Goal: Task Accomplishment & Management: Manage account settings

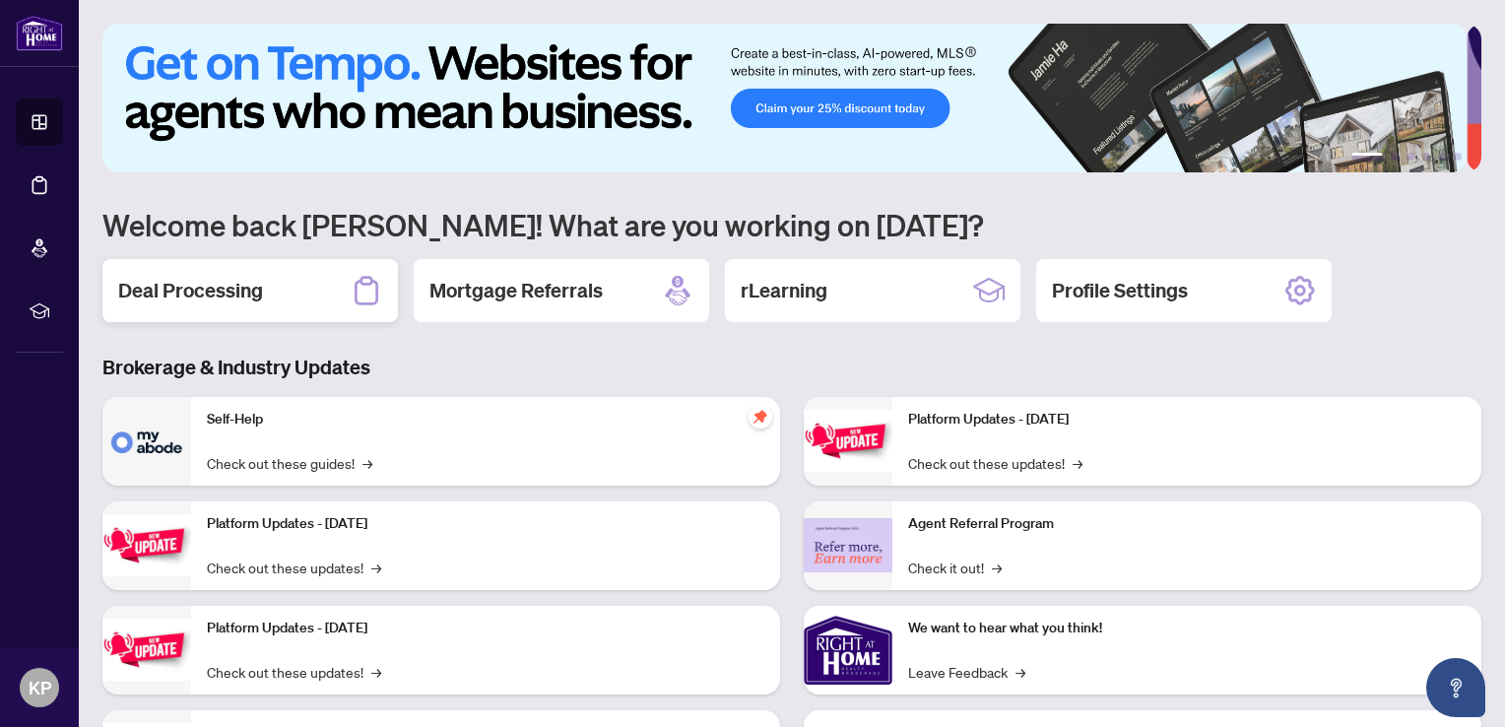
click at [324, 286] on div "Deal Processing" at bounding box center [249, 290] width 295 height 63
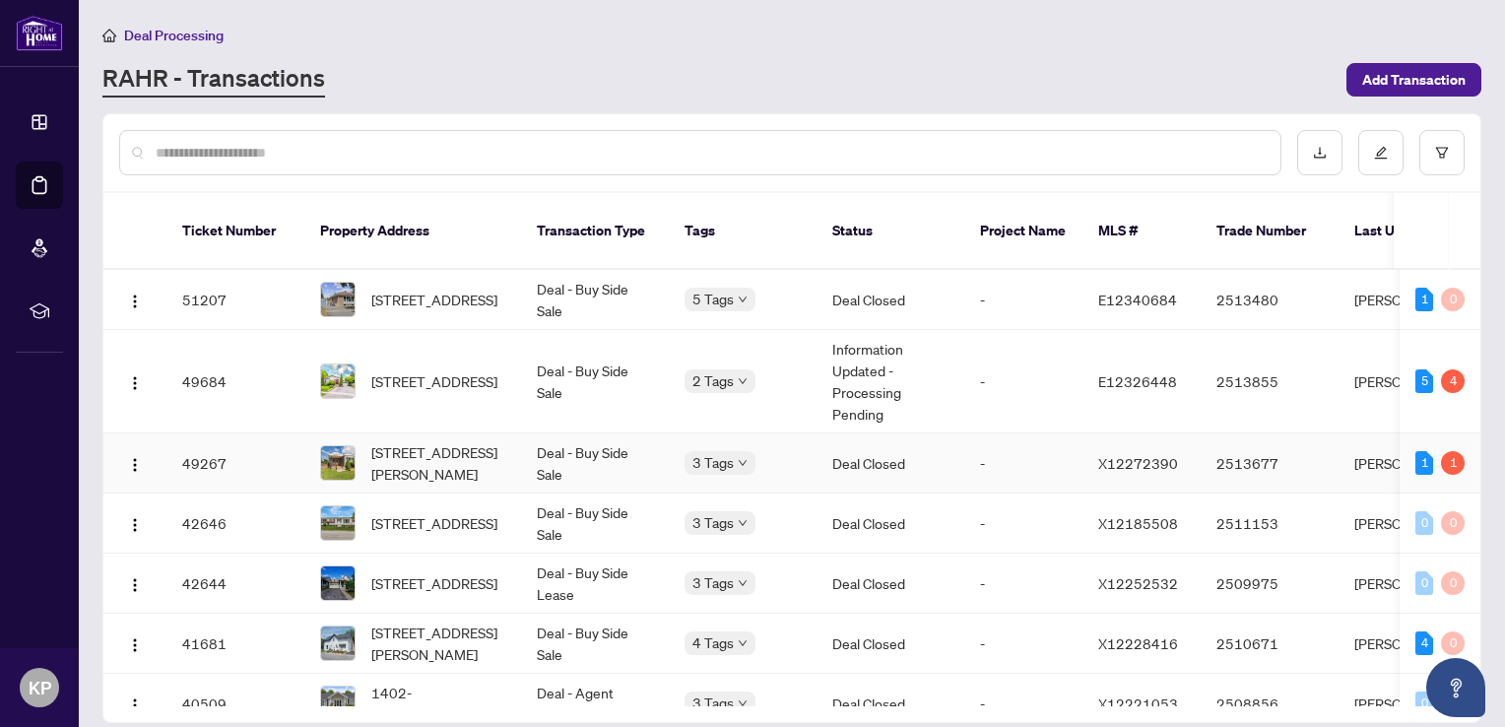
click at [630, 445] on td "Deal - Buy Side Sale" at bounding box center [595, 463] width 148 height 60
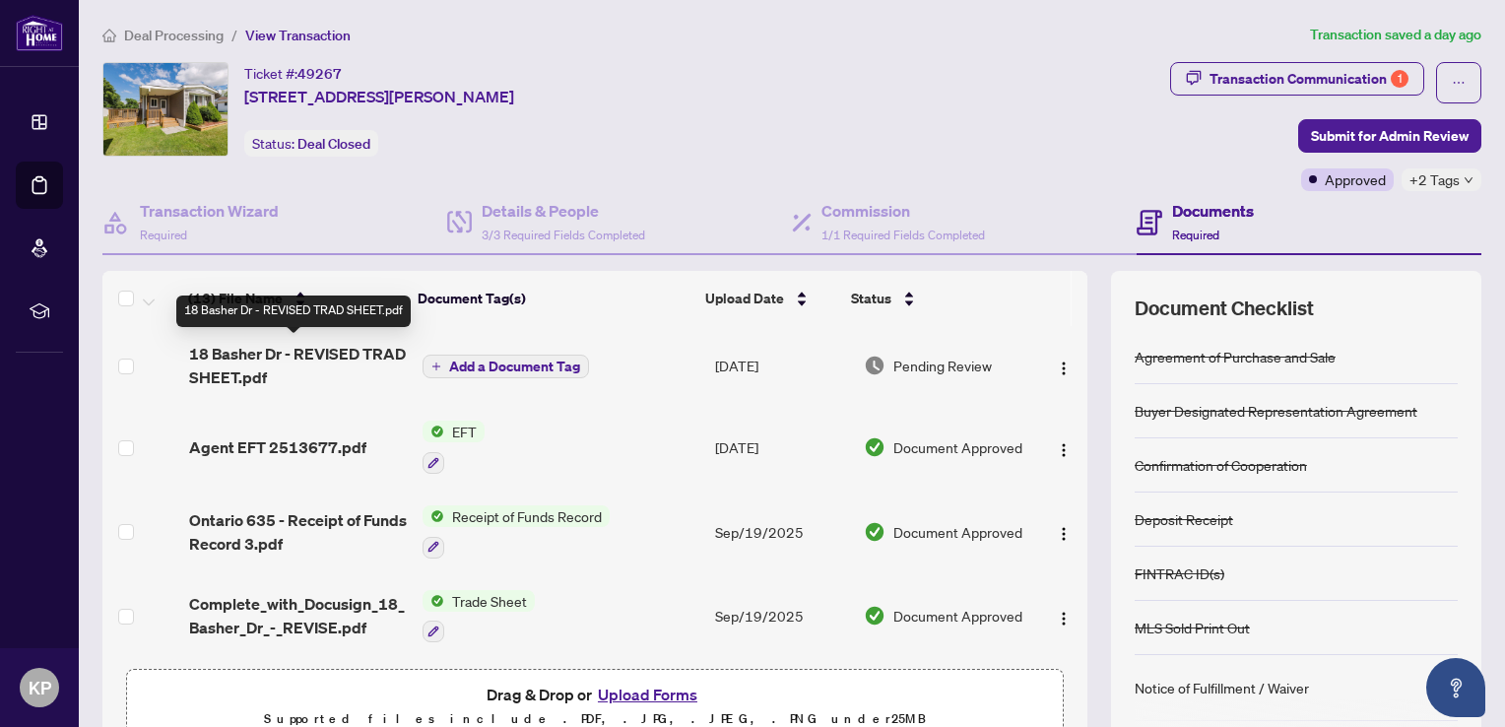
click at [345, 371] on span "18 Basher Dr - REVISED TRAD SHEET.pdf" at bounding box center [298, 365] width 218 height 47
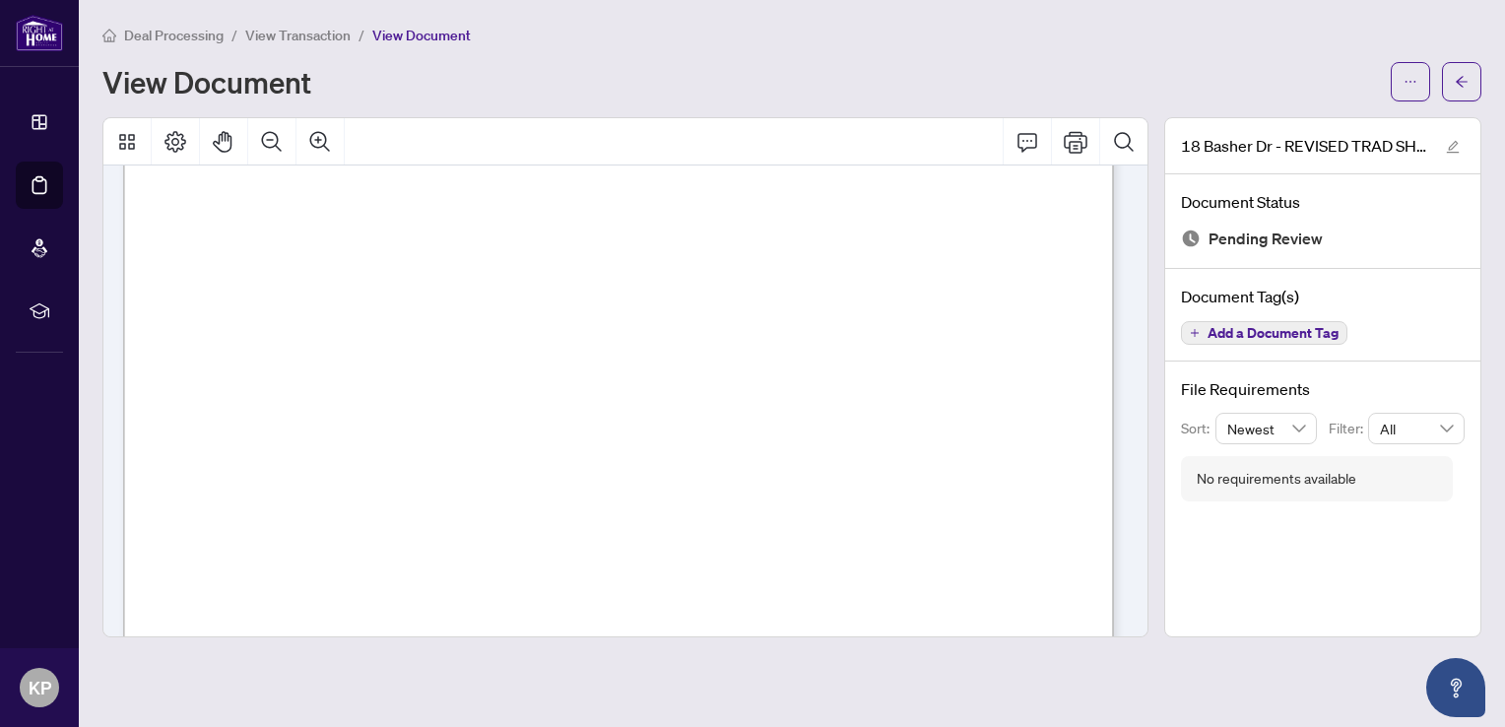
scroll to position [136, 0]
click at [1410, 87] on icon "ellipsis" at bounding box center [1410, 82] width 14 height 14
click at [1316, 126] on span "Download" at bounding box center [1340, 124] width 150 height 22
click at [1454, 75] on button "button" at bounding box center [1461, 81] width 39 height 39
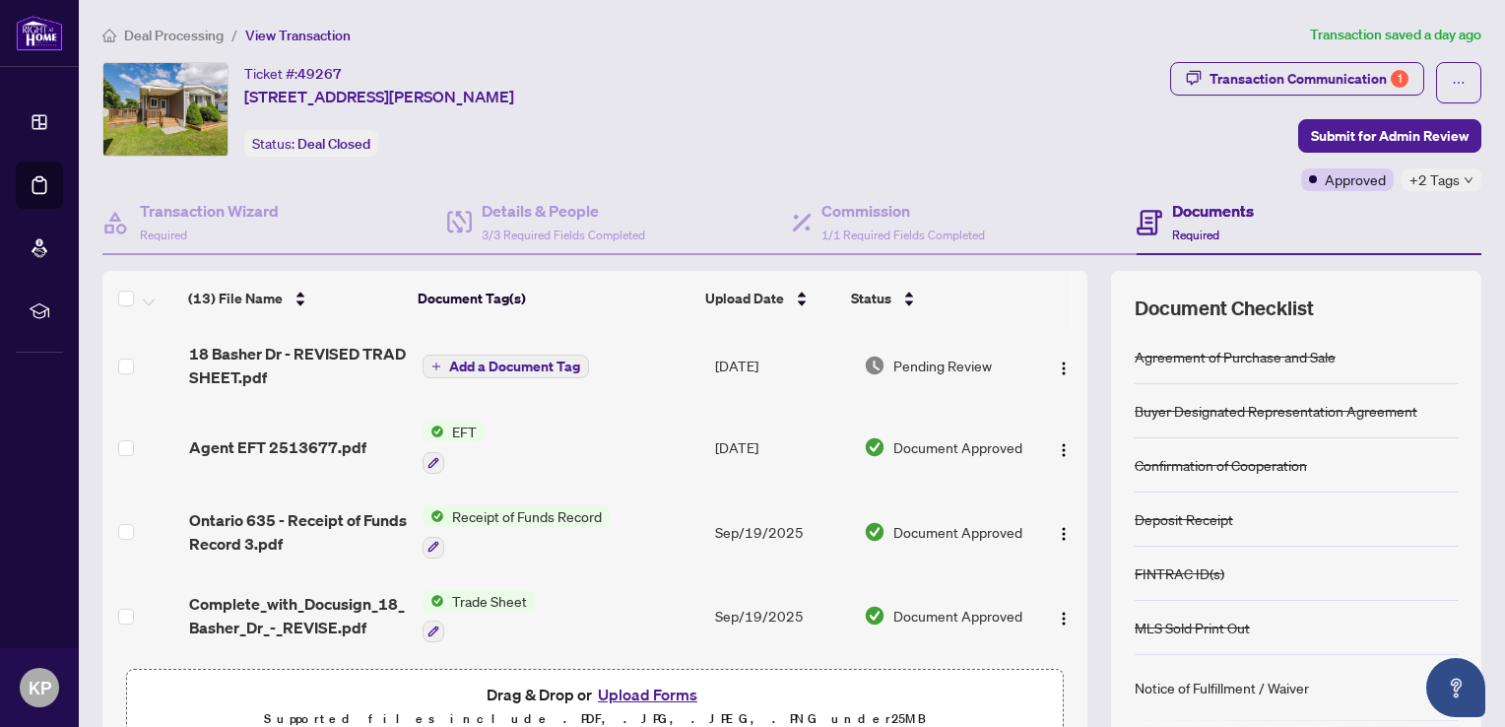
click at [638, 689] on button "Upload Forms" at bounding box center [647, 695] width 111 height 26
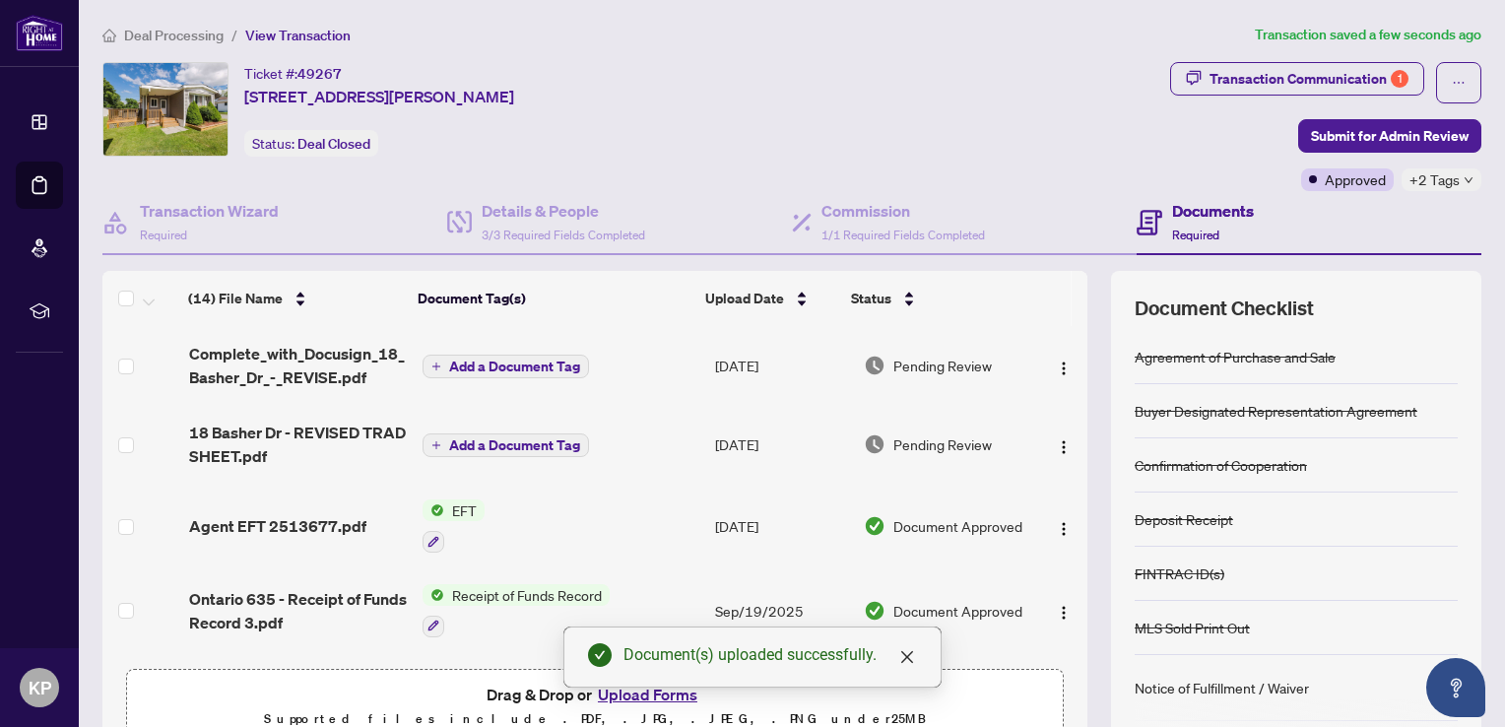
click at [507, 367] on span "Add a Document Tag" at bounding box center [514, 366] width 131 height 14
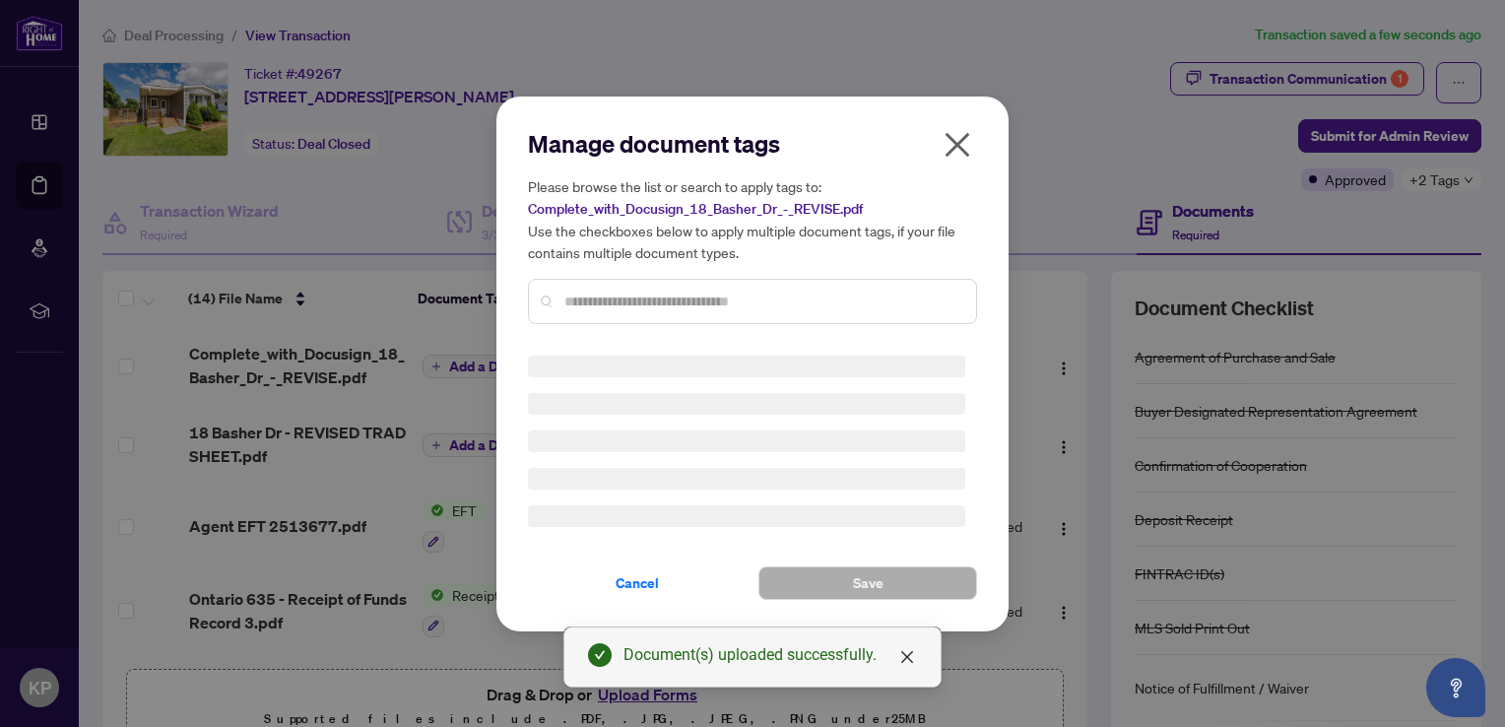
click at [626, 301] on input "text" at bounding box center [762, 302] width 396 height 22
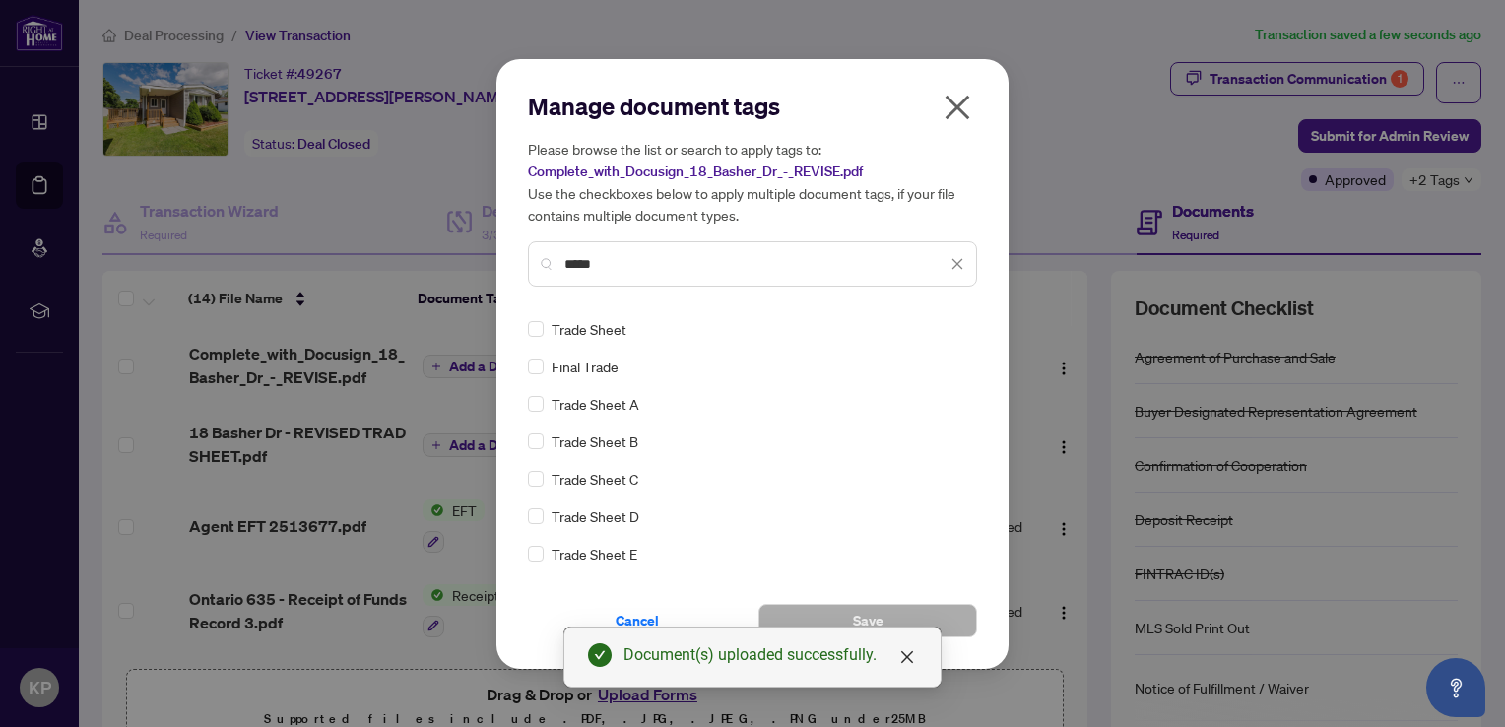
type input "*****"
click at [598, 325] on span "Trade Sheet" at bounding box center [589, 329] width 75 height 22
click at [839, 616] on button "Save" at bounding box center [867, 620] width 219 height 33
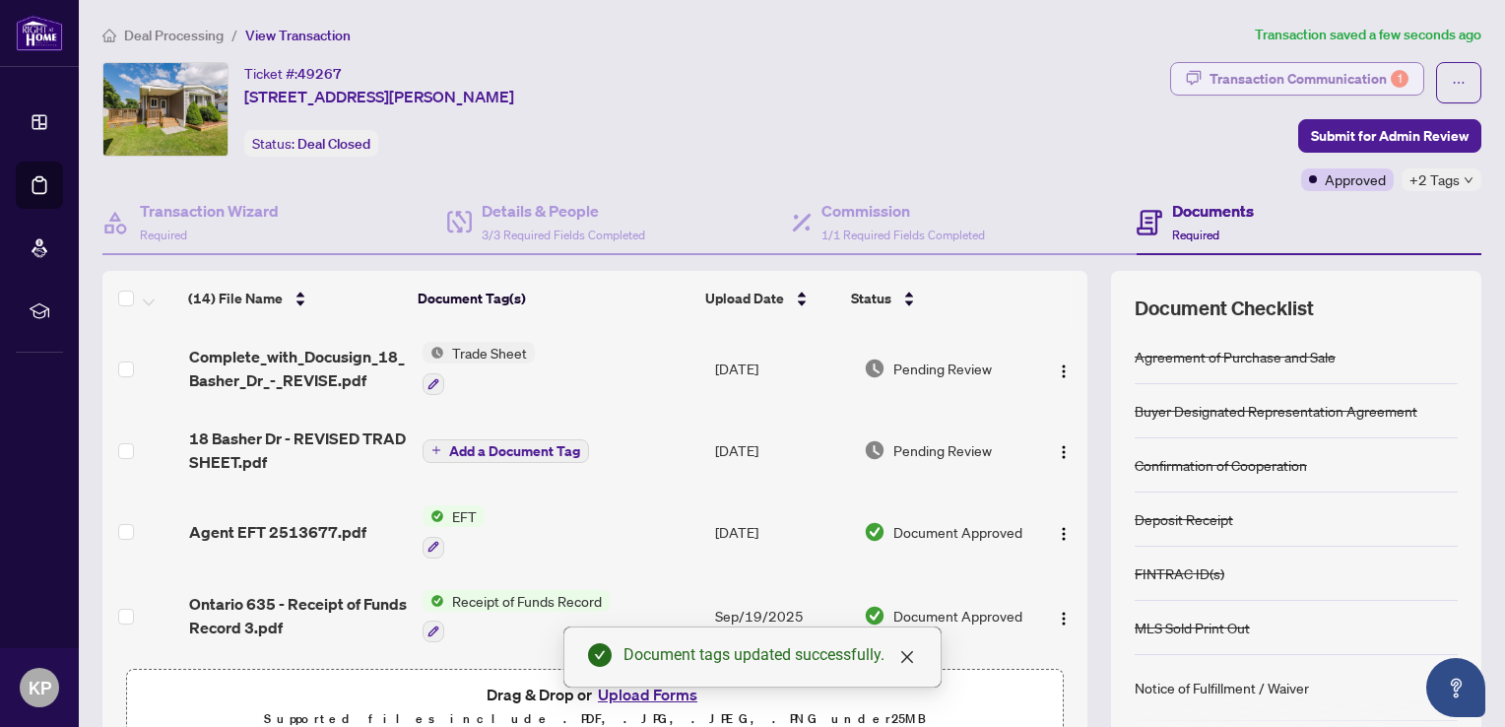
click at [1308, 87] on div "Transaction Communication 1" at bounding box center [1308, 79] width 199 height 32
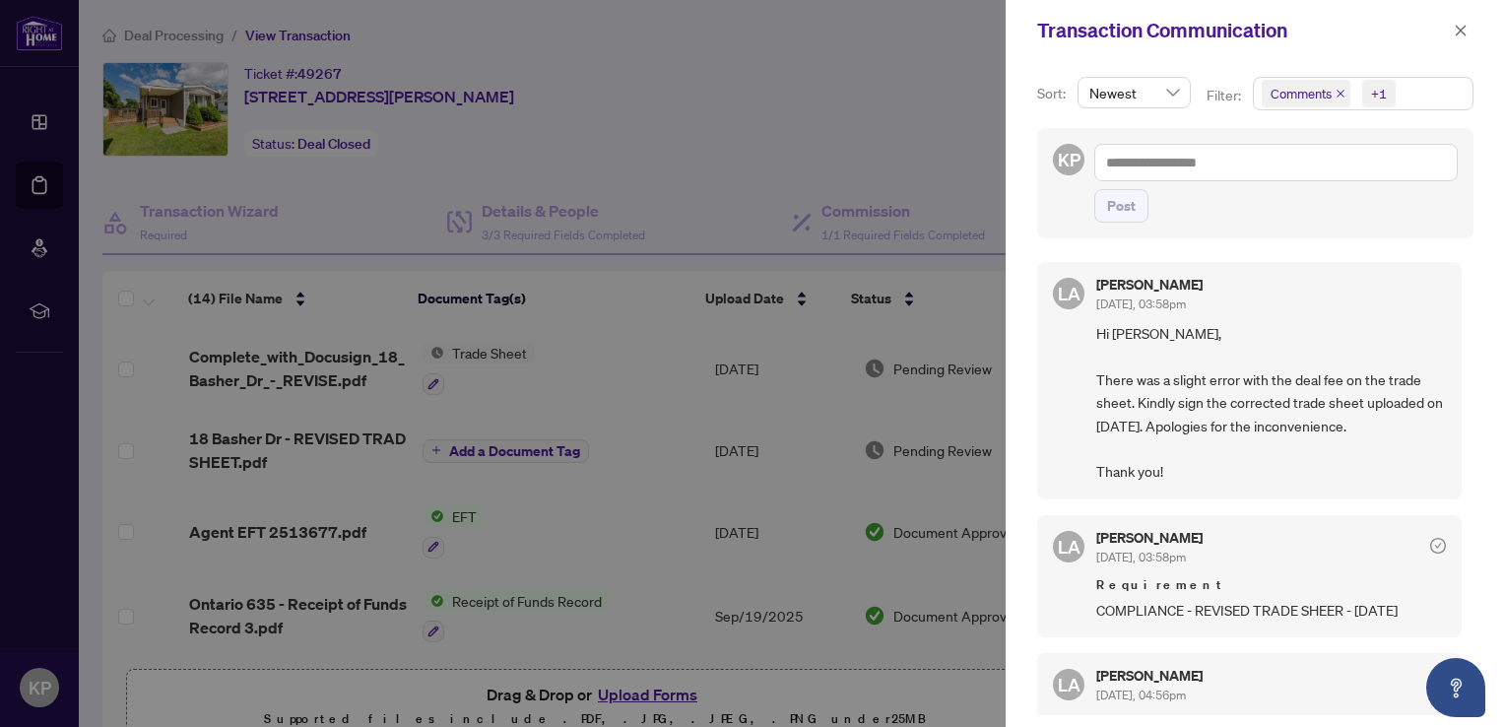
click at [873, 77] on div at bounding box center [752, 363] width 1505 height 727
click at [876, 73] on div at bounding box center [752, 363] width 1505 height 727
click at [1460, 33] on icon "close" at bounding box center [1461, 31] width 14 height 14
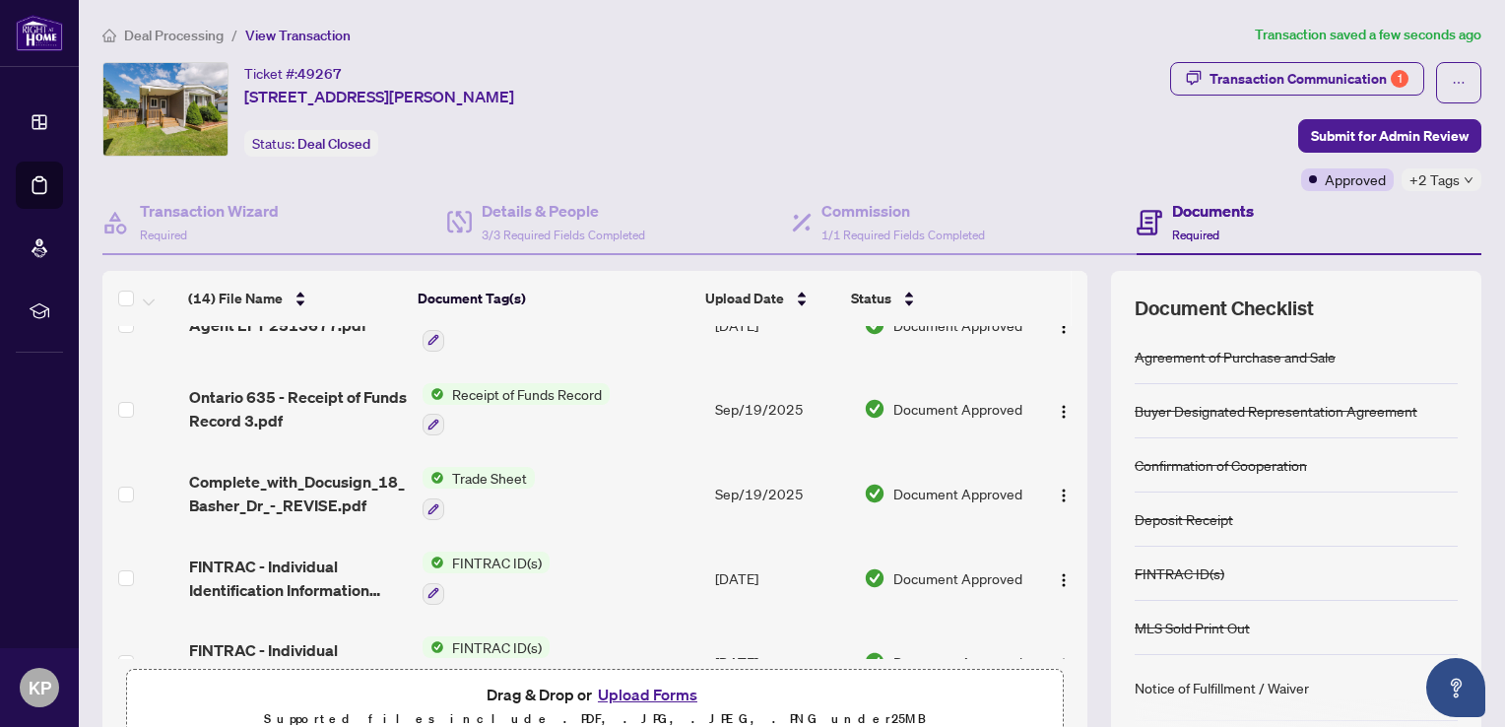
scroll to position [214, 0]
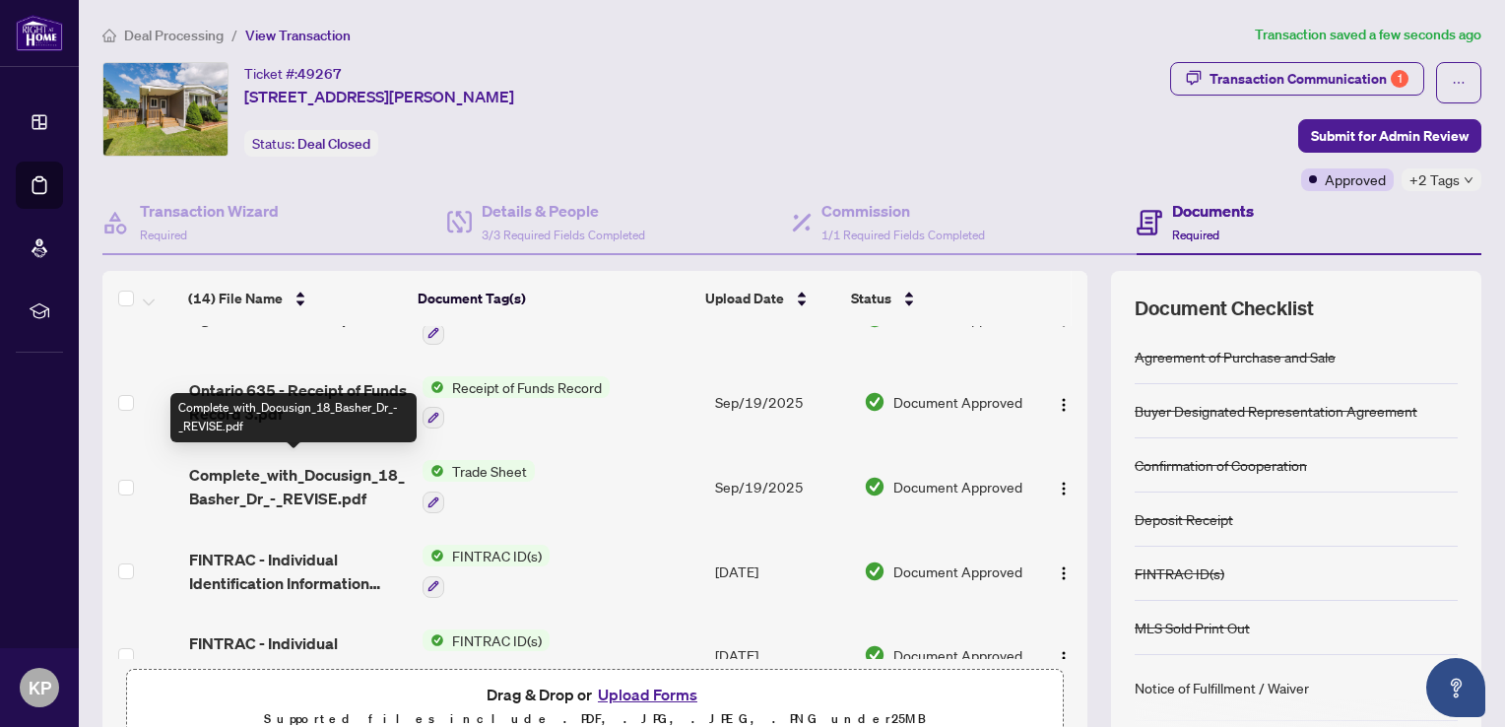
click at [319, 471] on span "Complete_with_Docusign_18_Basher_Dr_-_REVISE.pdf" at bounding box center [298, 486] width 218 height 47
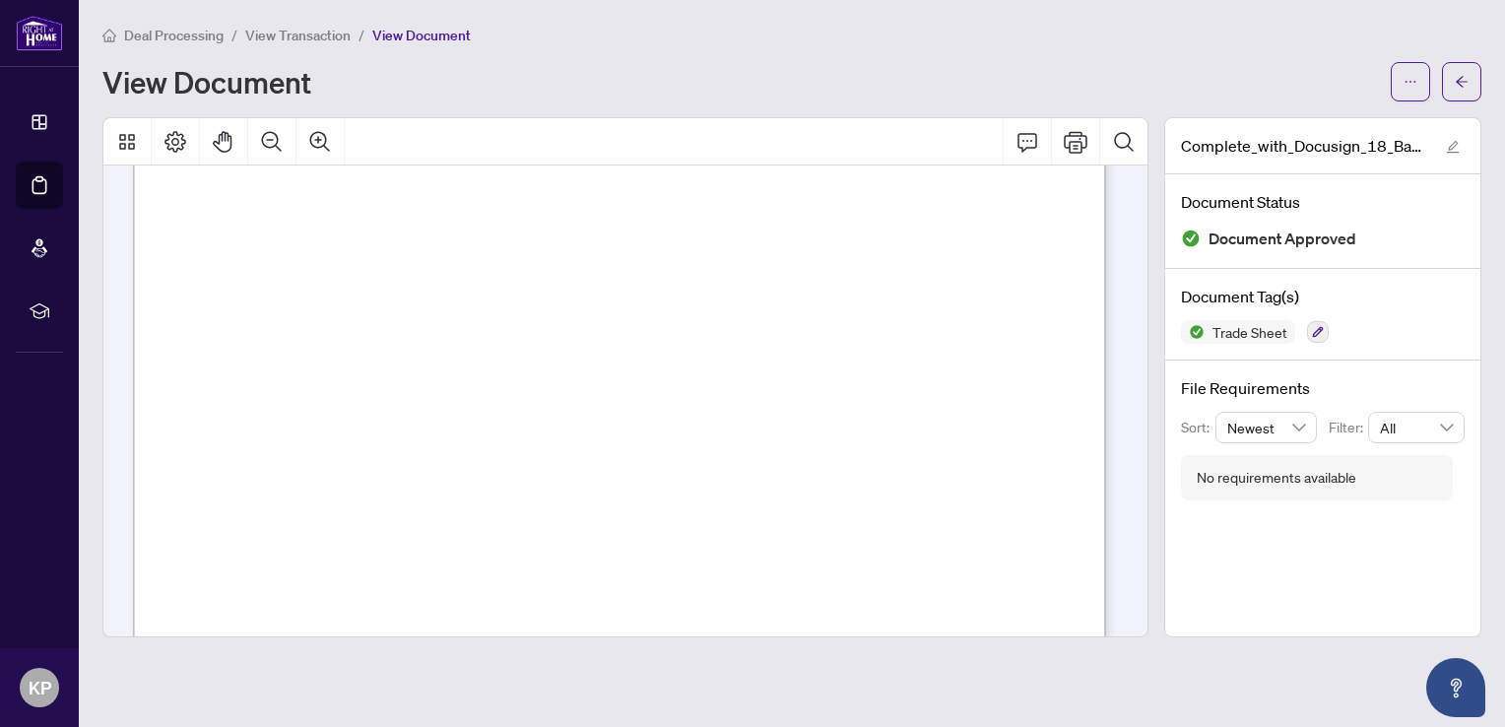
scroll to position [443, 0]
click at [1456, 90] on span "button" at bounding box center [1462, 82] width 14 height 32
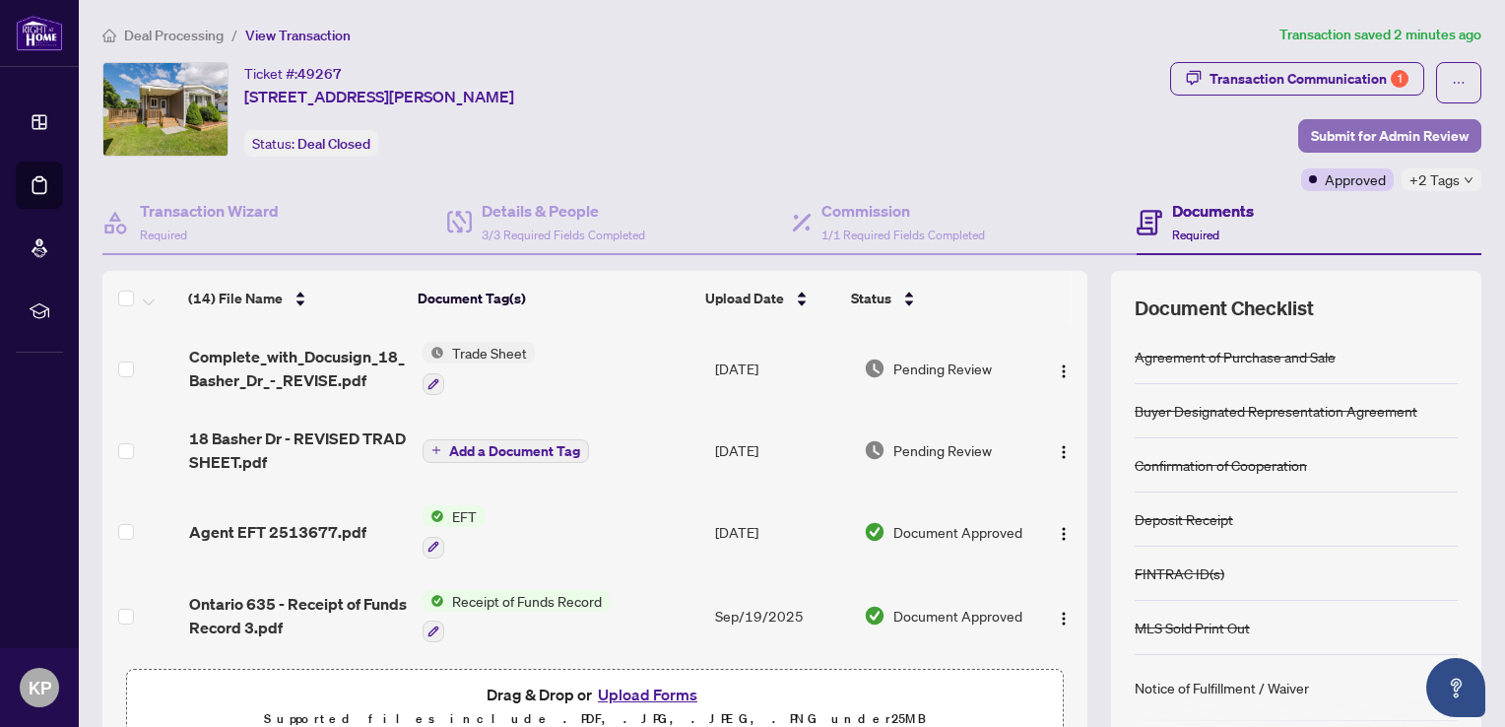
click at [1325, 139] on span "Submit for Admin Review" at bounding box center [1390, 136] width 158 height 32
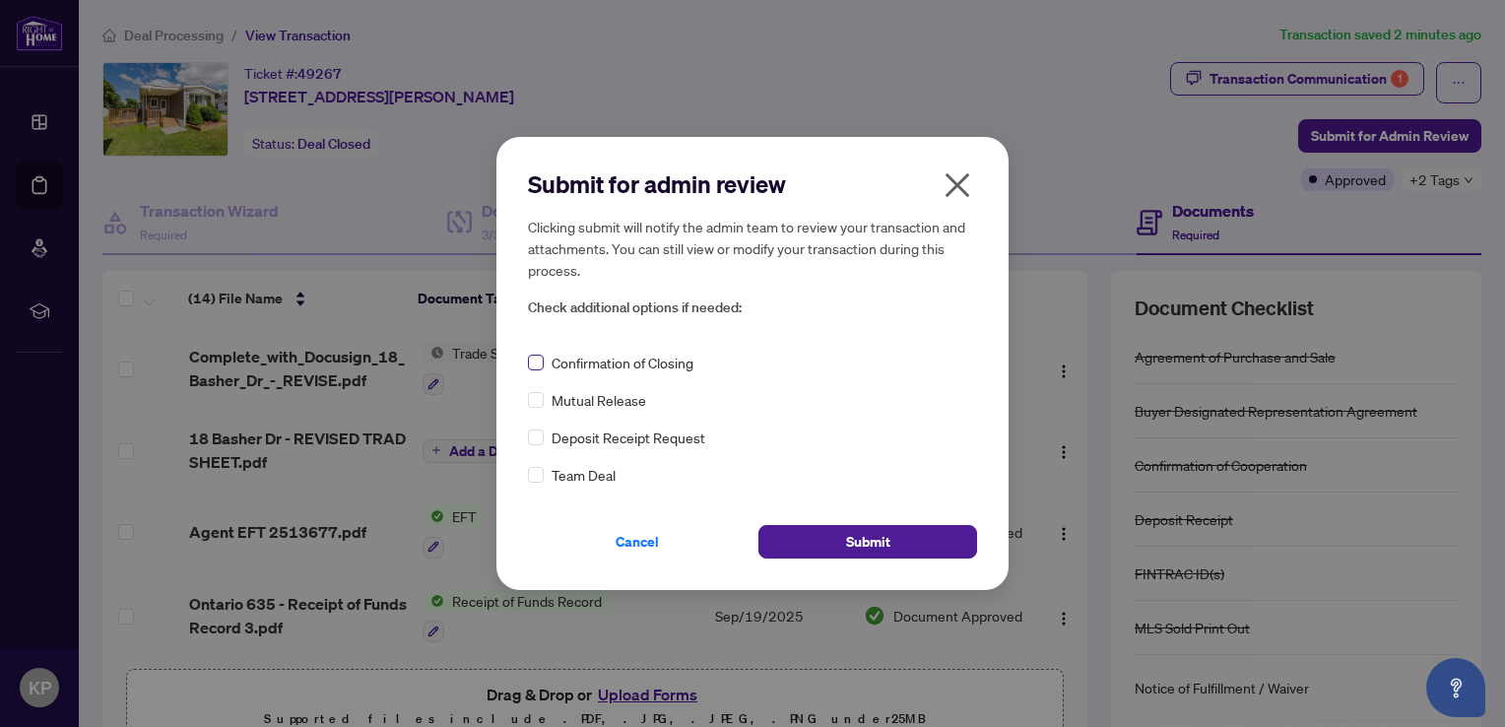
click at [529, 370] on label at bounding box center [536, 363] width 16 height 22
click at [808, 553] on button "Submit" at bounding box center [867, 541] width 219 height 33
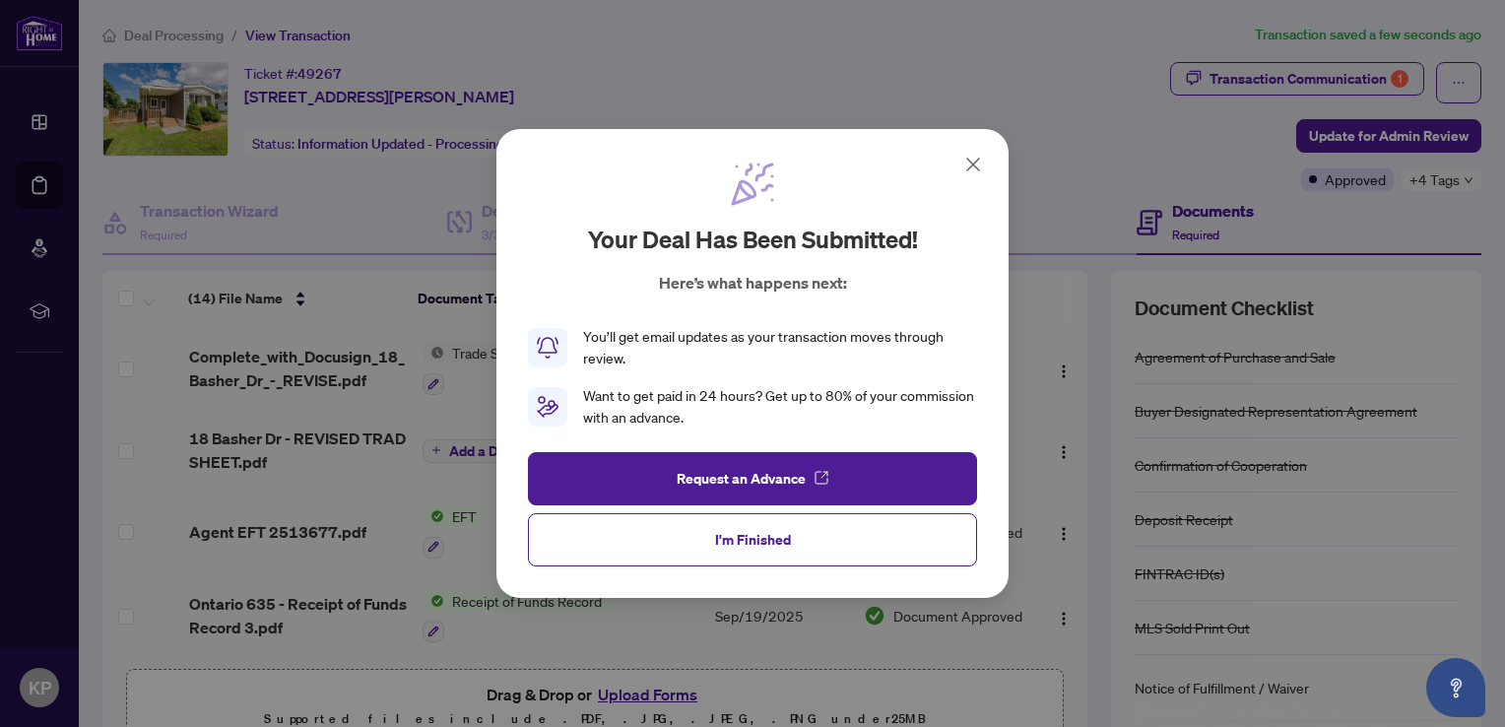
click at [970, 163] on icon at bounding box center [973, 165] width 12 height 12
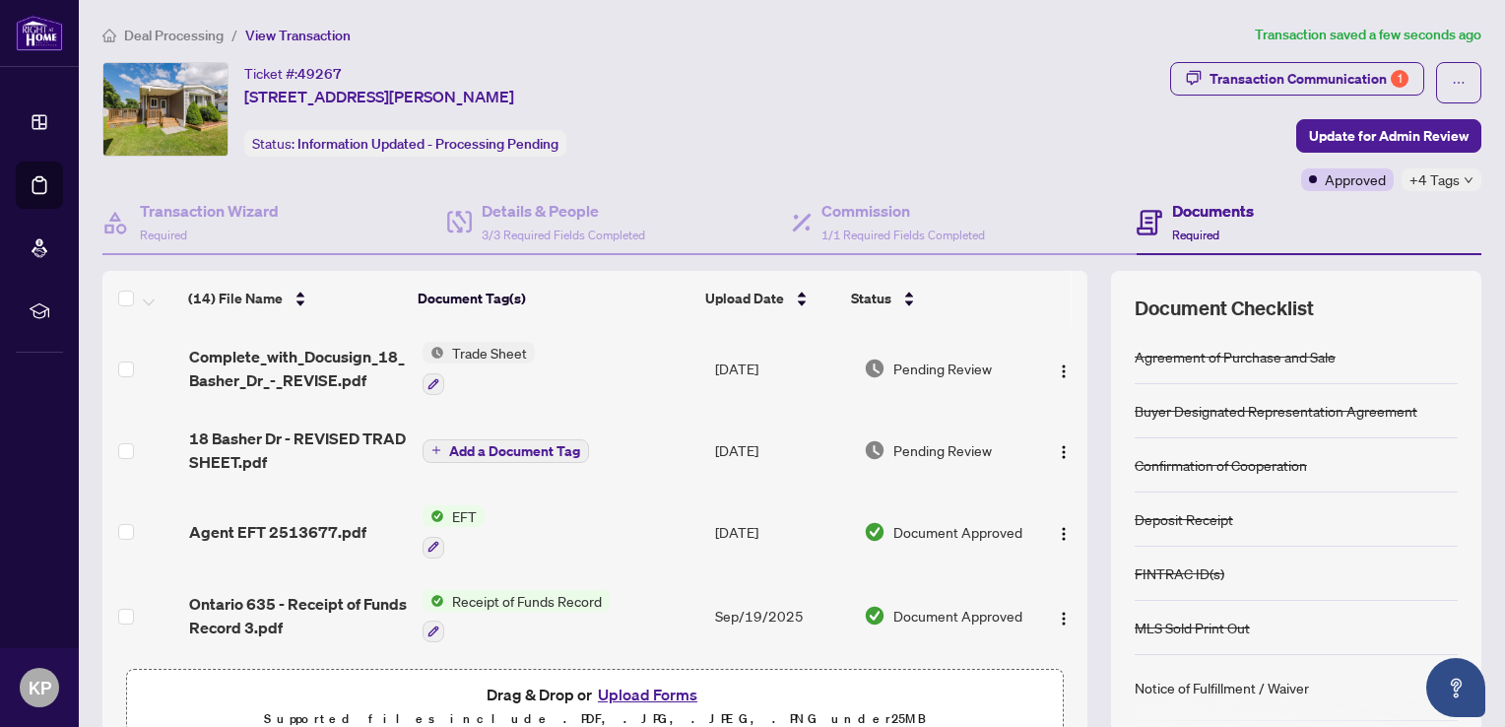
click at [154, 45] on div "Deal Processing / View Transaction Transaction saved a few seconds ago Ticket #…" at bounding box center [792, 413] width 1395 height 779
click at [155, 30] on span "Deal Processing" at bounding box center [173, 36] width 99 height 18
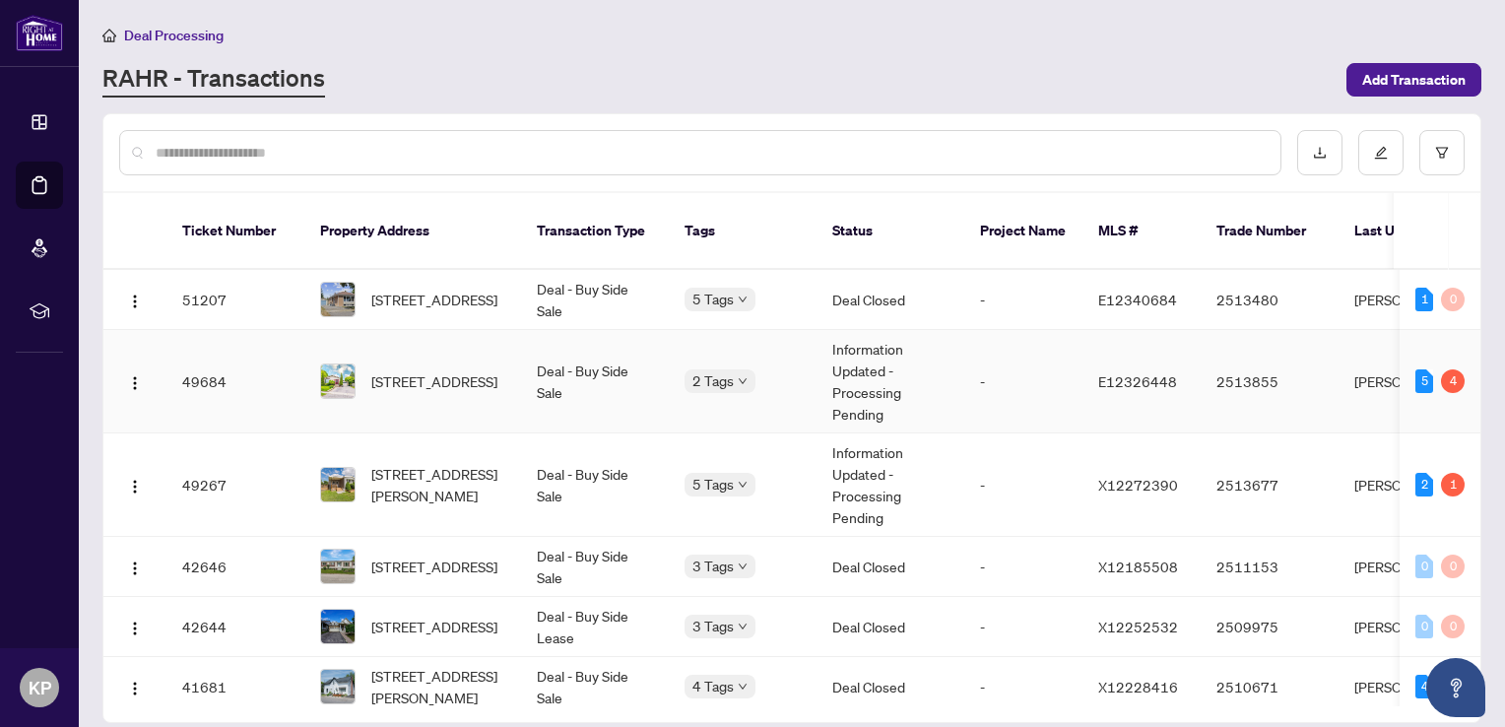
click at [609, 369] on td "Deal - Buy Side Sale" at bounding box center [595, 381] width 148 height 103
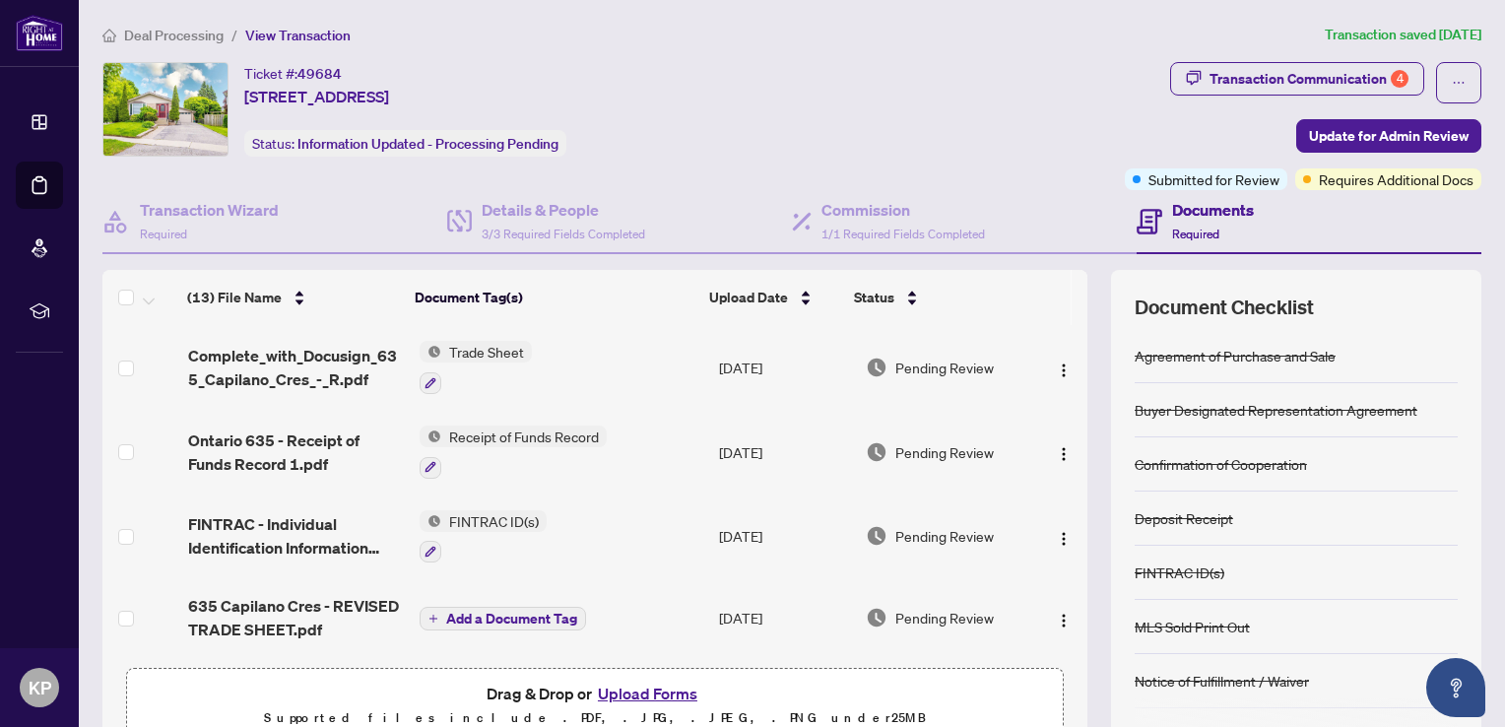
click at [149, 30] on span "Deal Processing" at bounding box center [173, 36] width 99 height 18
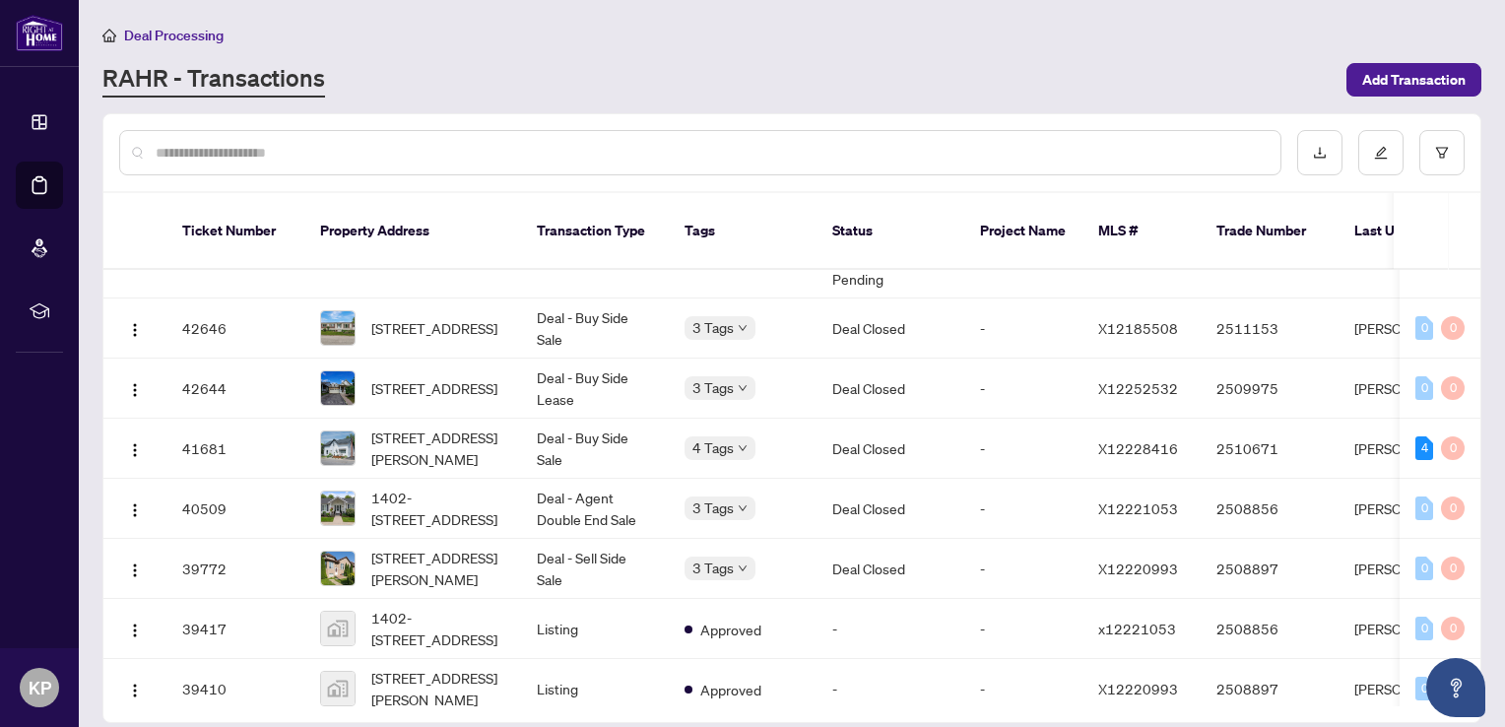
scroll to position [248, 0]
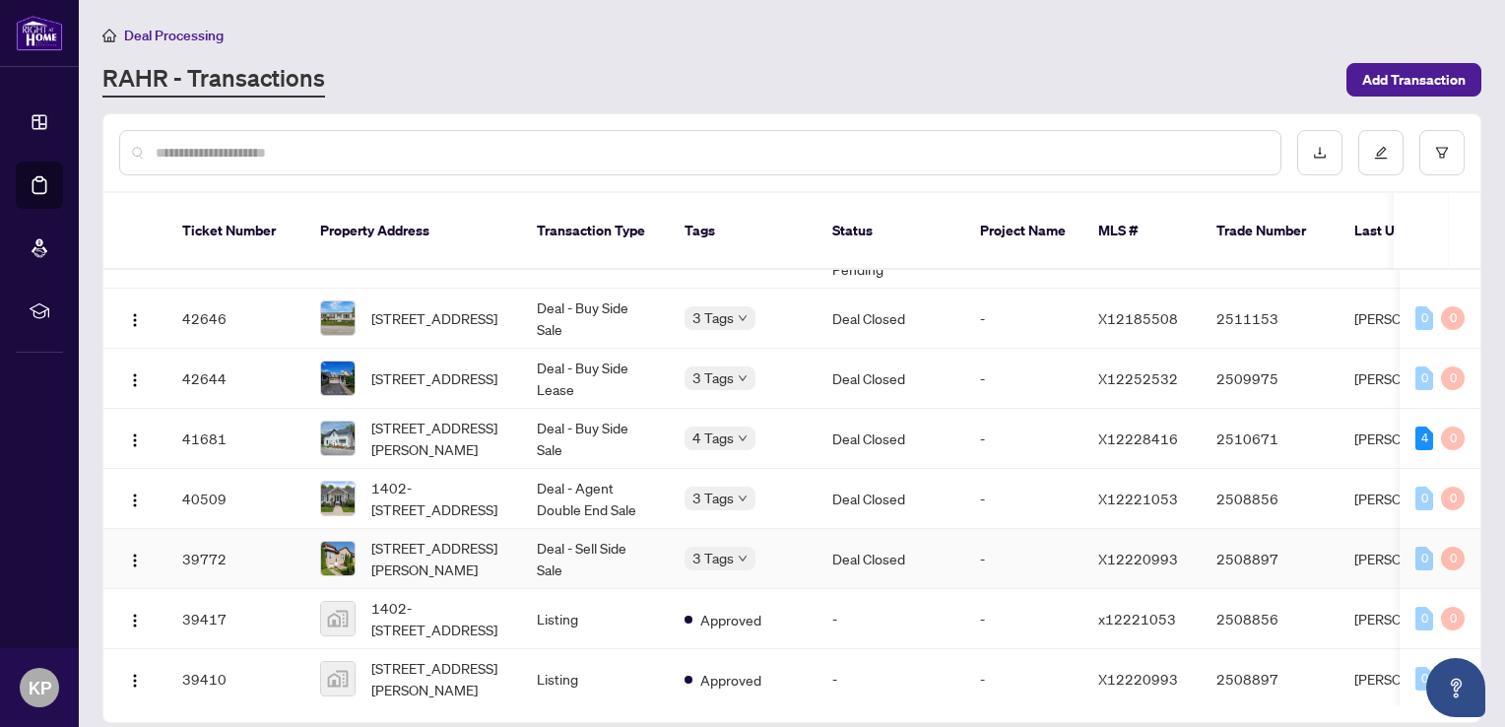
click at [617, 551] on td "Deal - Sell Side Sale" at bounding box center [595, 559] width 148 height 60
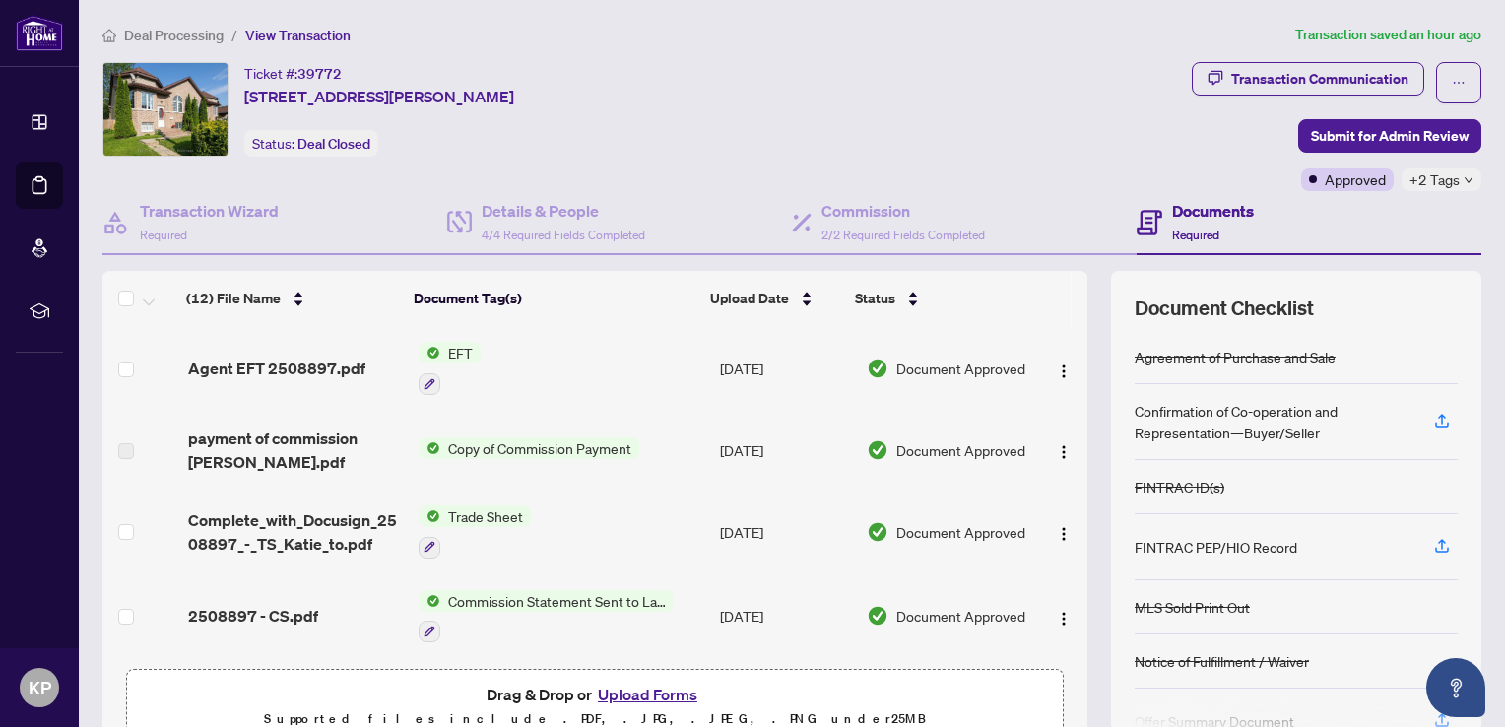
click at [312, 526] on span "Complete_with_Docusign_2508897_-_TS_Katie_to.pdf" at bounding box center [295, 531] width 215 height 47
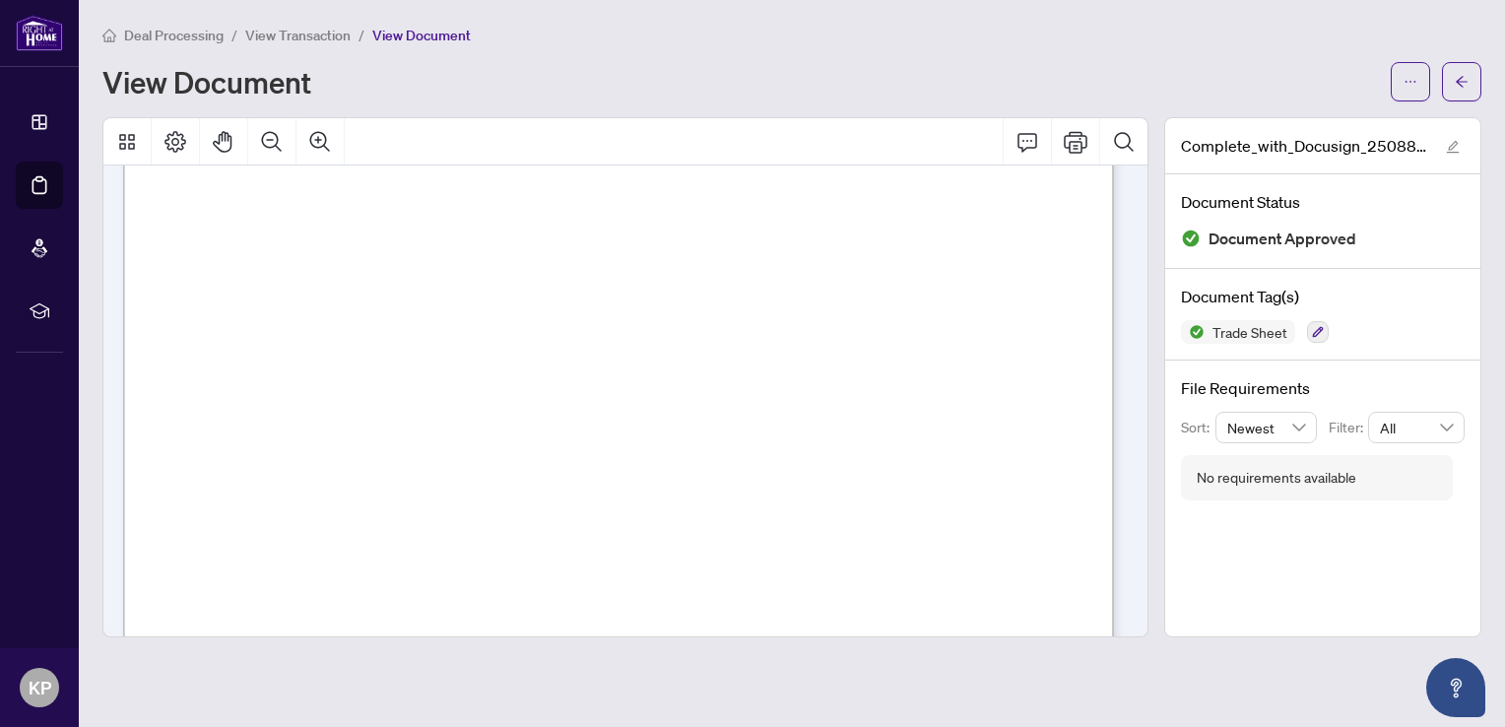
scroll to position [311, 0]
click at [185, 32] on span "Deal Processing" at bounding box center [173, 36] width 99 height 18
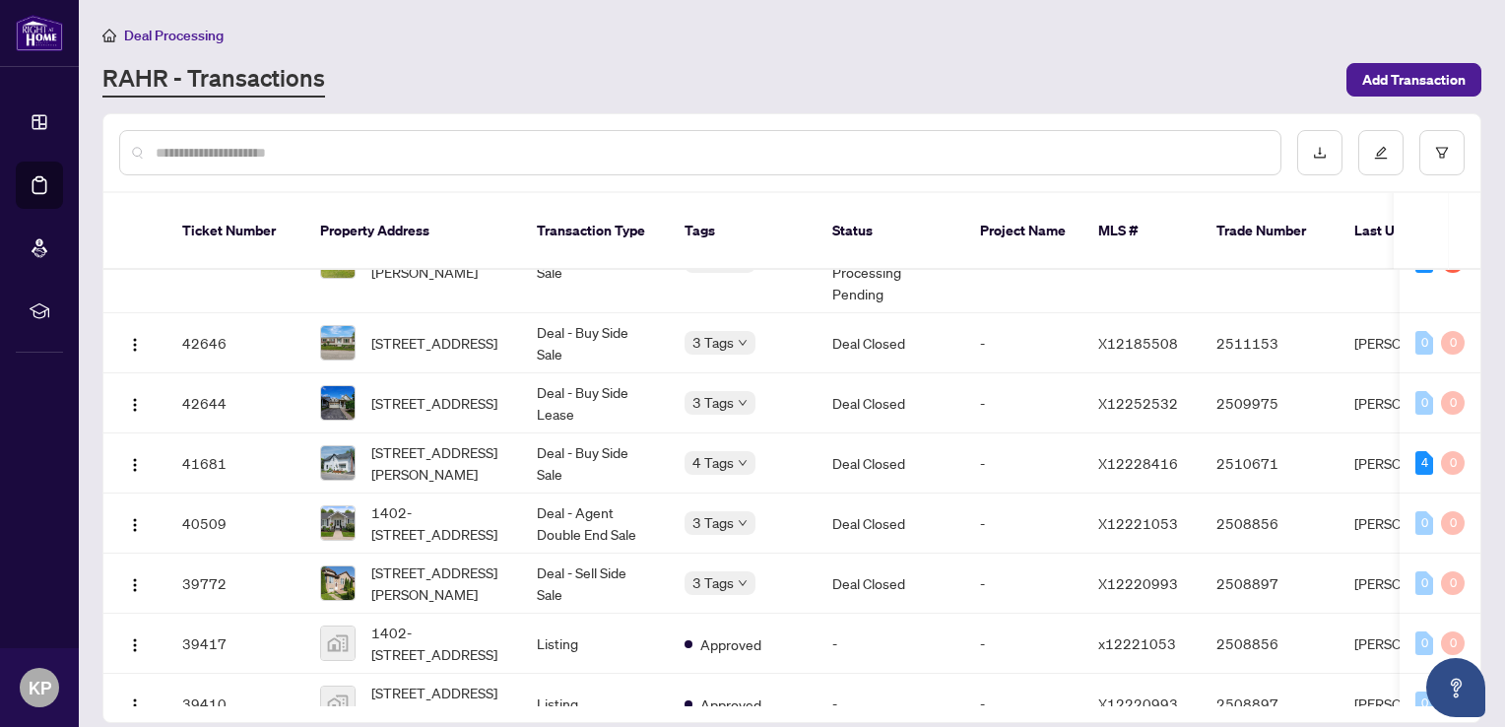
scroll to position [249, 0]
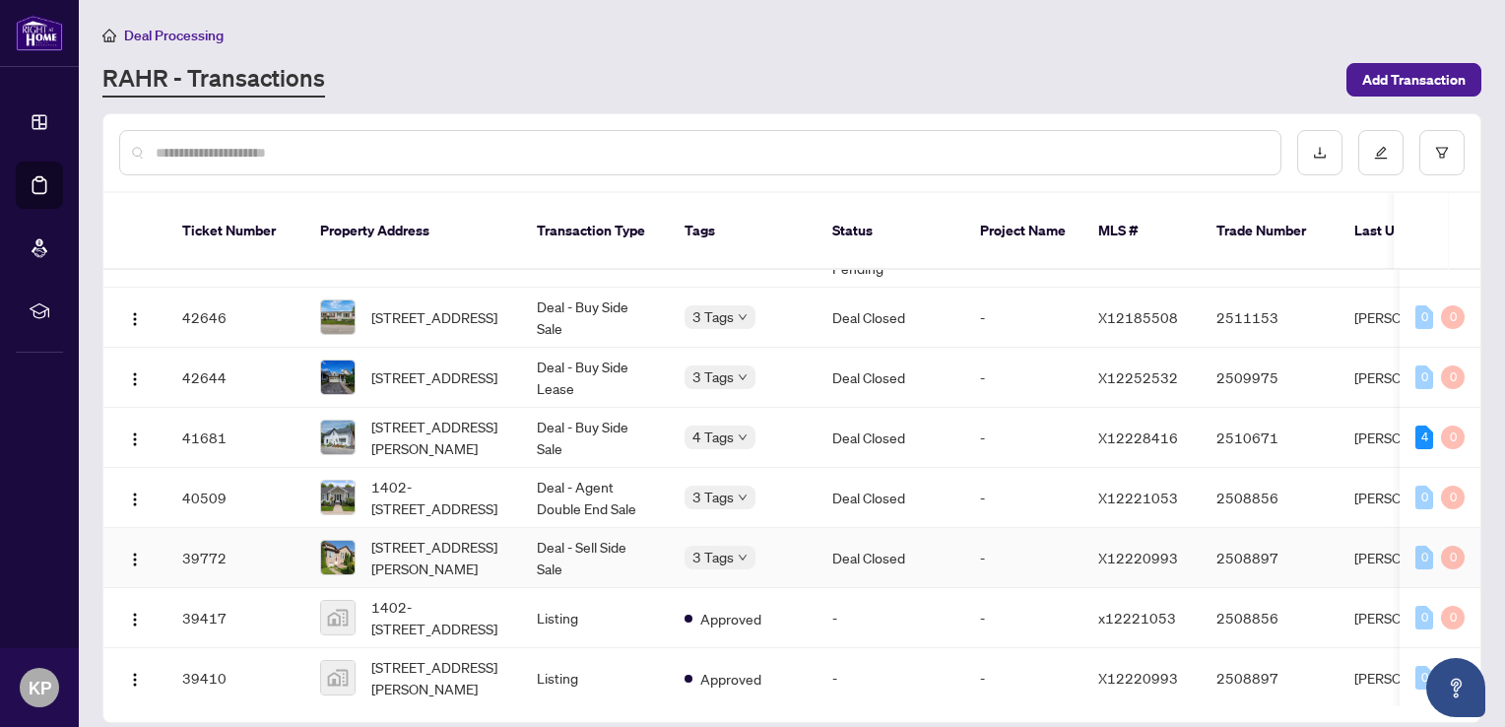
click at [473, 536] on span "[STREET_ADDRESS][PERSON_NAME]" at bounding box center [438, 557] width 134 height 43
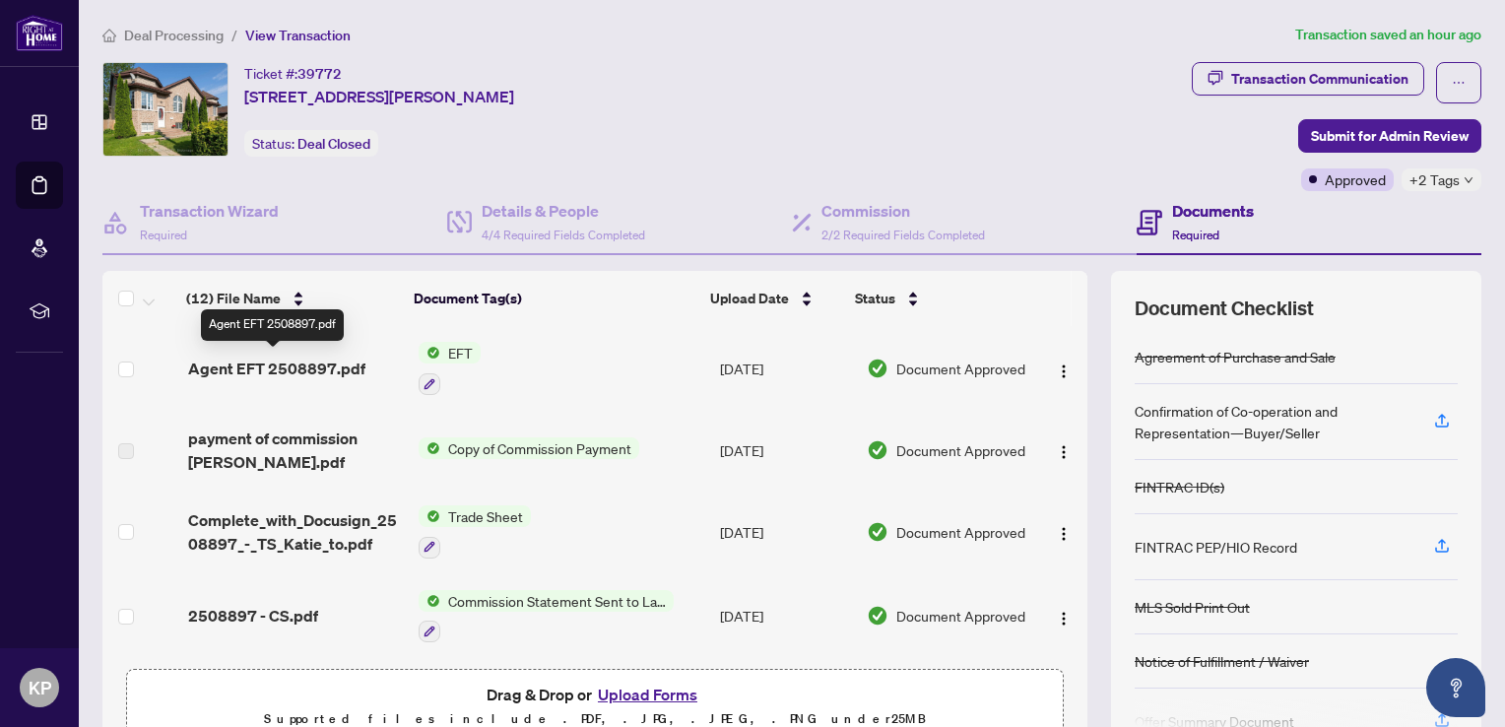
click at [359, 365] on div "Agent EFT 2508897.pdf" at bounding box center [295, 369] width 215 height 24
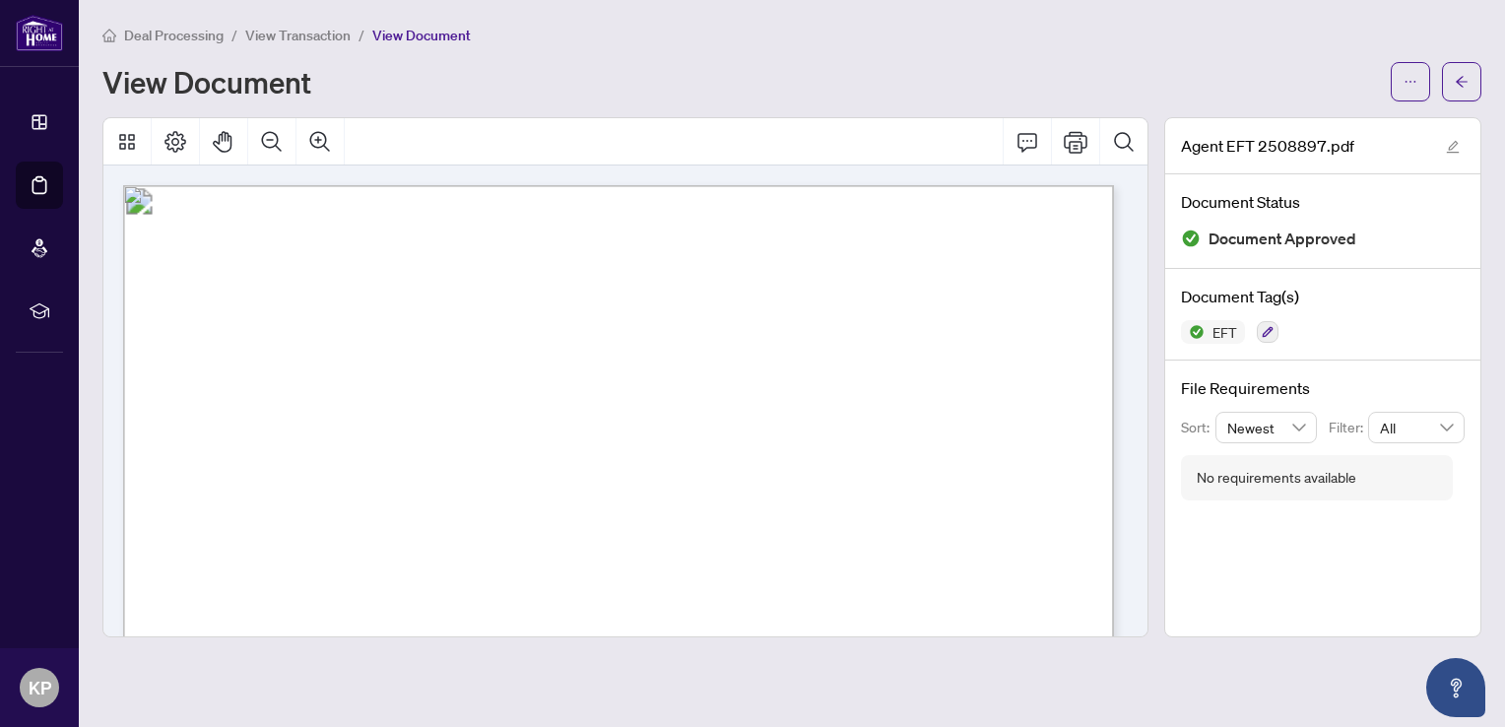
click at [196, 32] on span "Deal Processing" at bounding box center [173, 36] width 99 height 18
